Goal: Check status

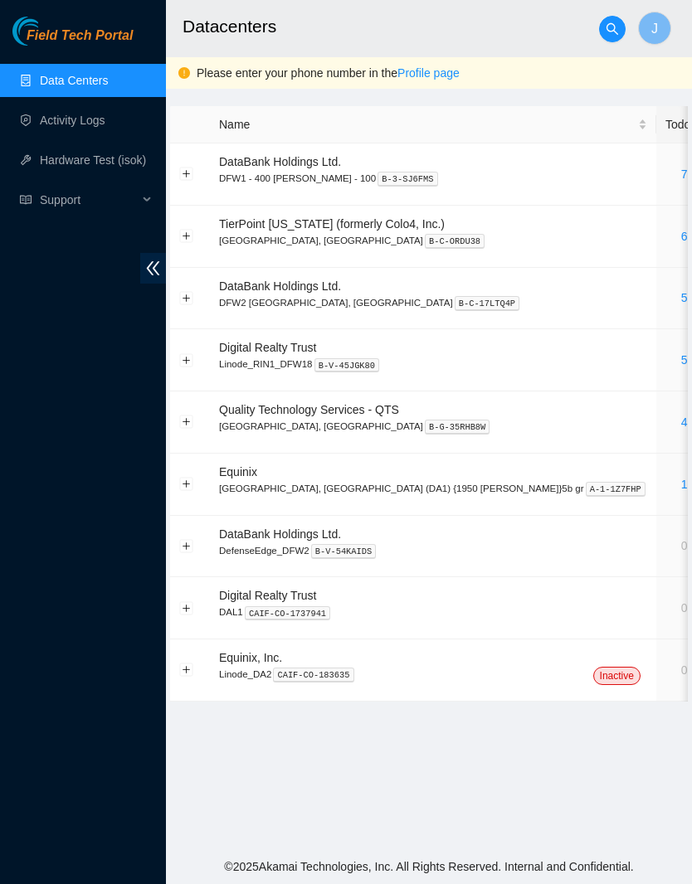
click at [681, 292] on link "5" at bounding box center [684, 297] width 7 height 13
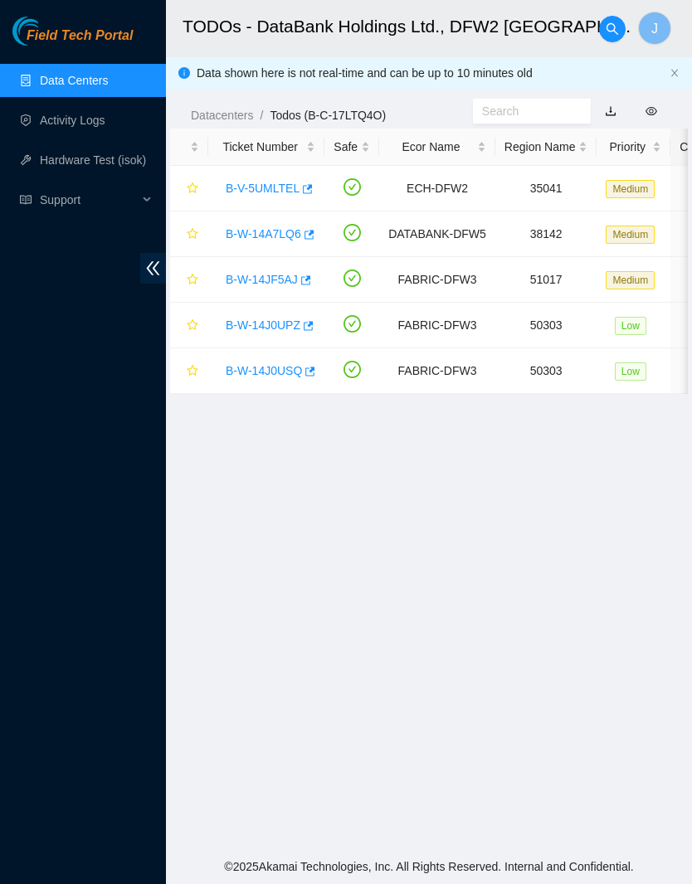
click at [280, 187] on link "B-V-5UMLTEL" at bounding box center [263, 188] width 74 height 13
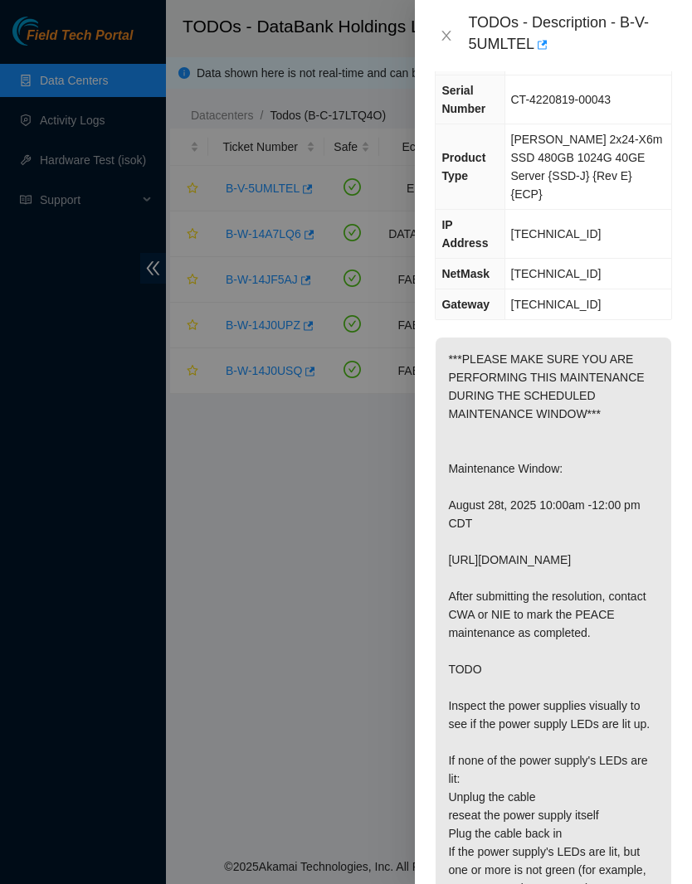
scroll to position [178, -9]
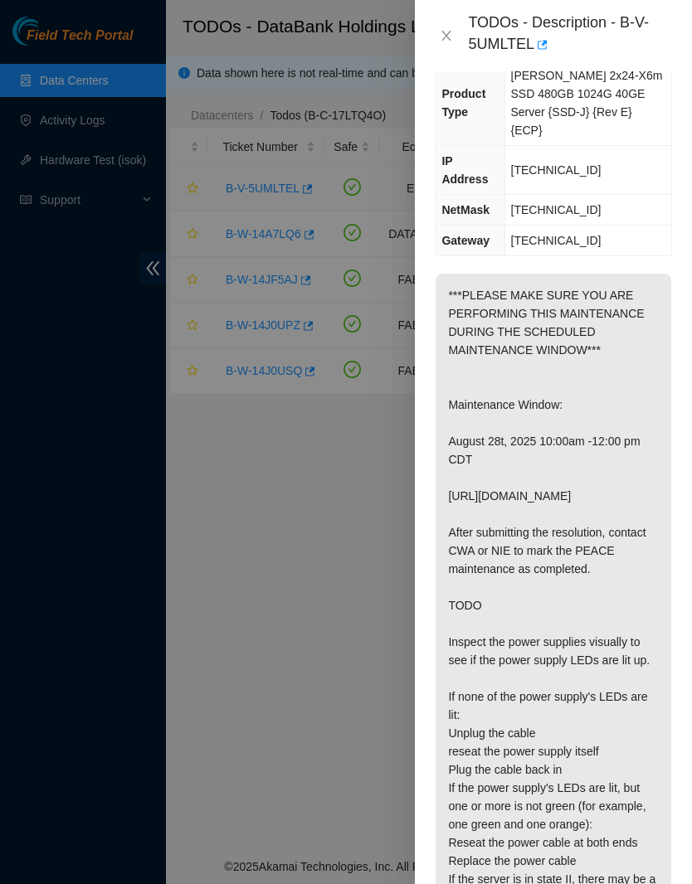
click at [581, 605] on p "***PLEASE MAKE SURE YOU ARE PERFORMING THIS MAINTENANCE DURING THE SCHEDULED MA…" at bounding box center [553, 624] width 236 height 700
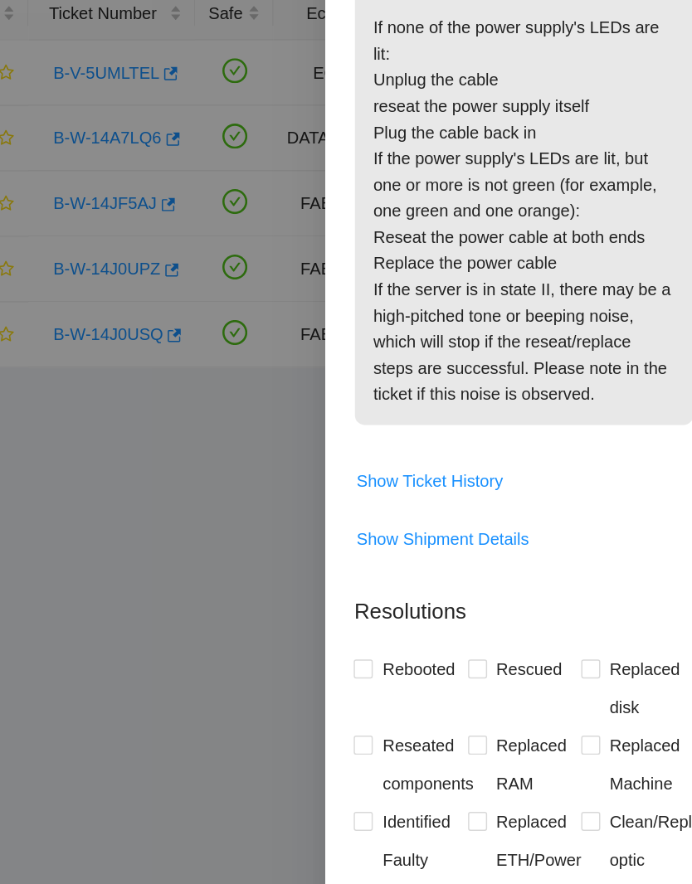
scroll to position [717, -1]
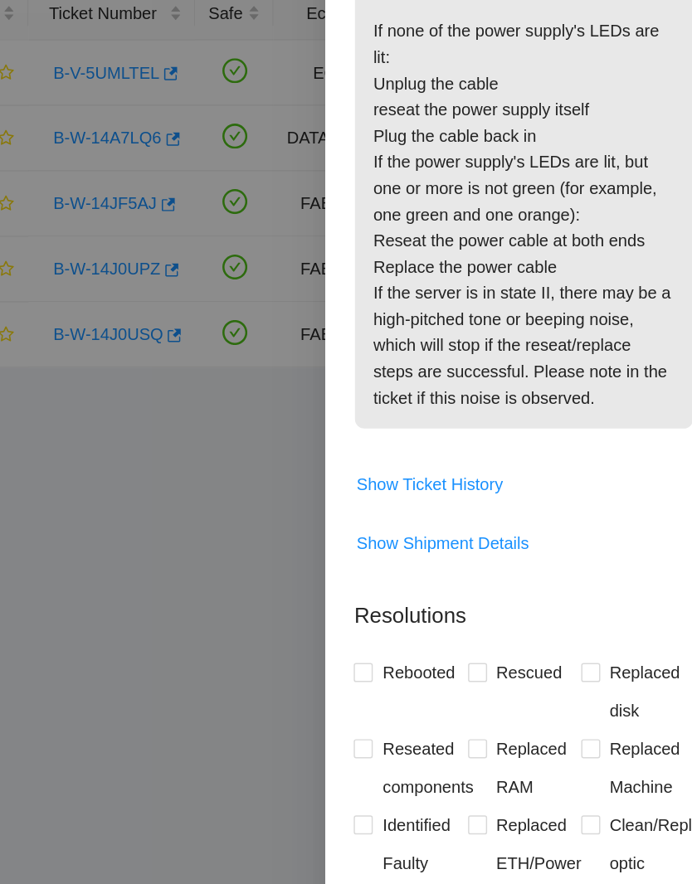
click at [436, 466] on span "Show Ticket History" at bounding box center [487, 475] width 102 height 18
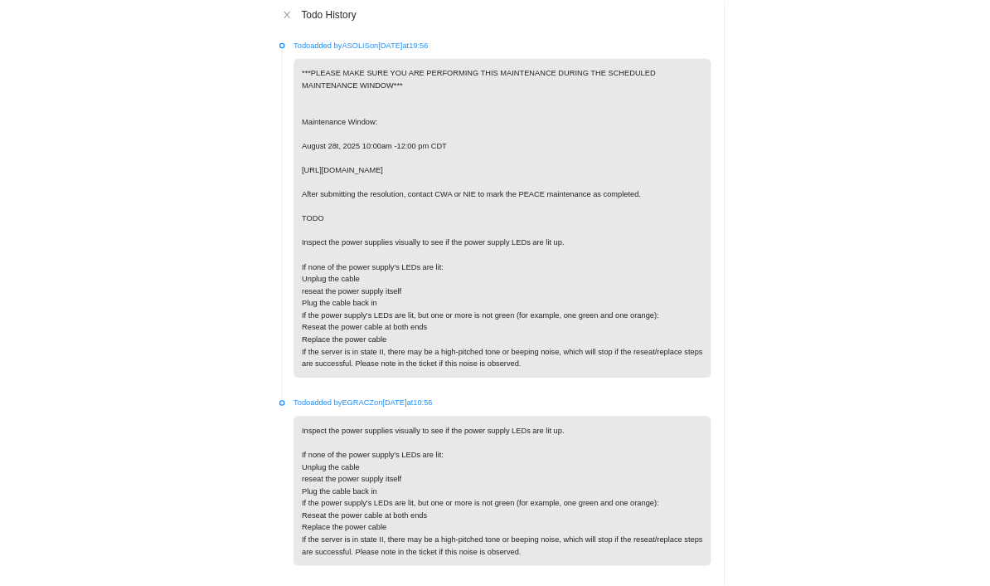
scroll to position [0, 0]
